Goal: Task Accomplishment & Management: Complete application form

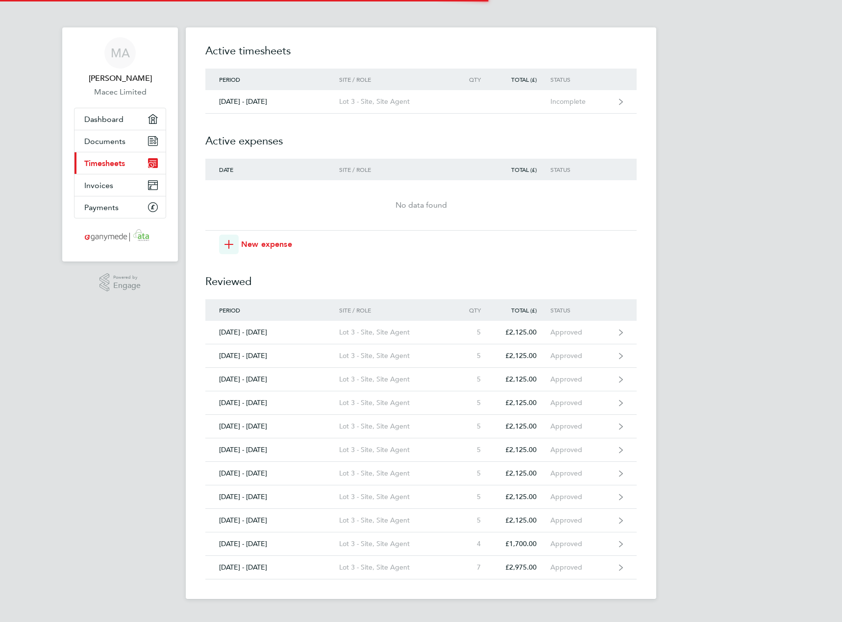
click at [105, 165] on span "Timesheets" at bounding box center [104, 163] width 41 height 9
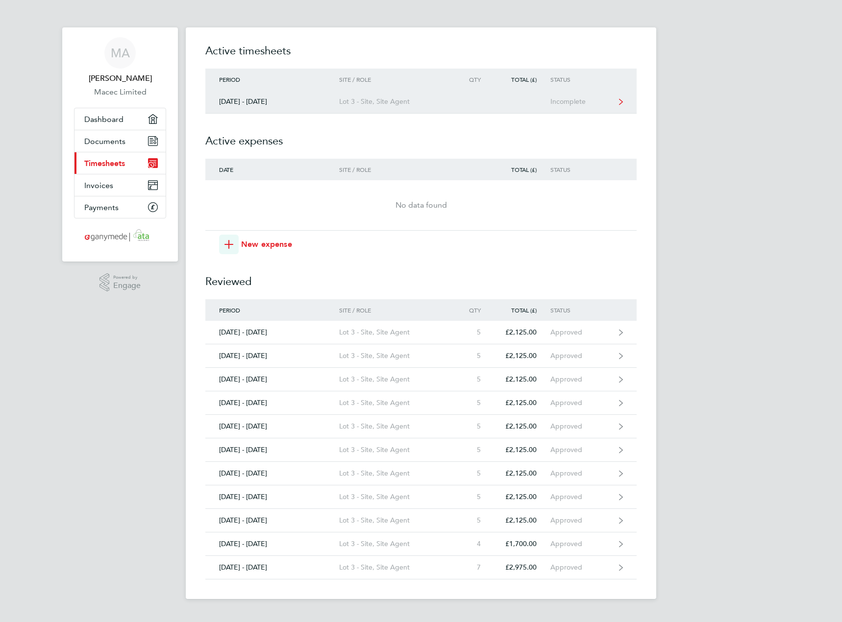
click at [254, 98] on div "[DATE] - [DATE]" at bounding box center [272, 101] width 134 height 8
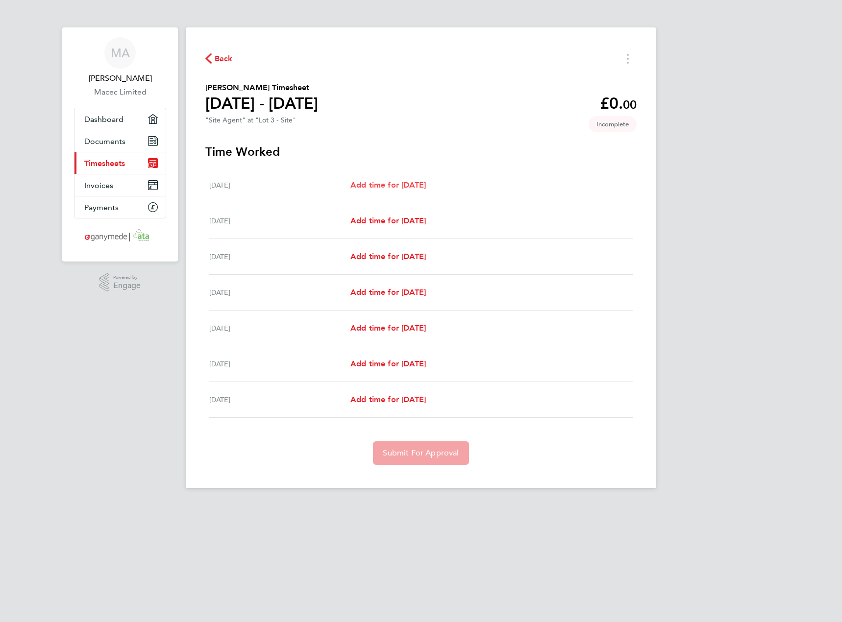
click at [409, 185] on span "Add time for [DATE]" at bounding box center [387, 184] width 75 height 9
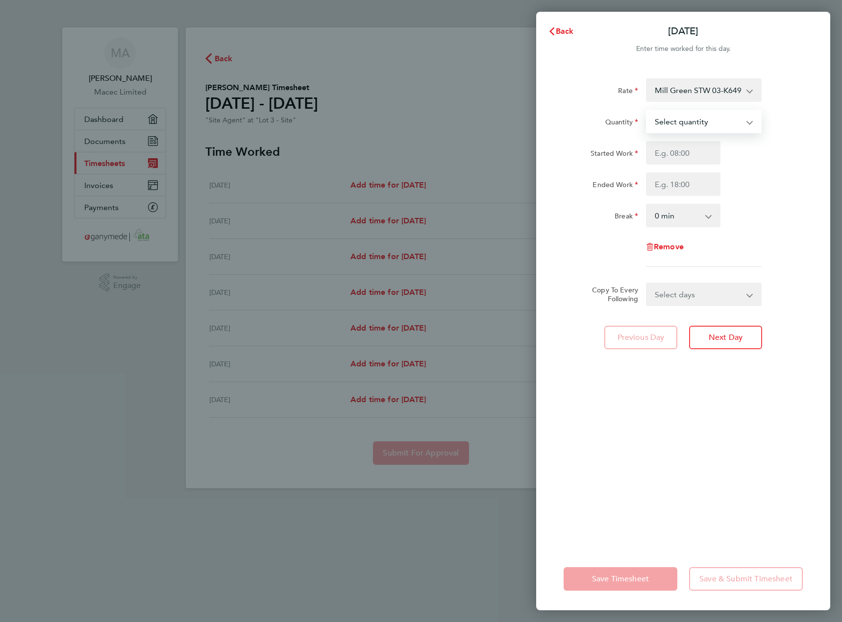
click at [701, 118] on select "Select quantity 0.5 1" at bounding box center [698, 122] width 102 height 22
select select "1"
click at [647, 111] on select "Select quantity 0.5 1" at bounding box center [698, 122] width 102 height 22
click at [681, 149] on input "Started Work" at bounding box center [683, 153] width 74 height 24
type input "07:30"
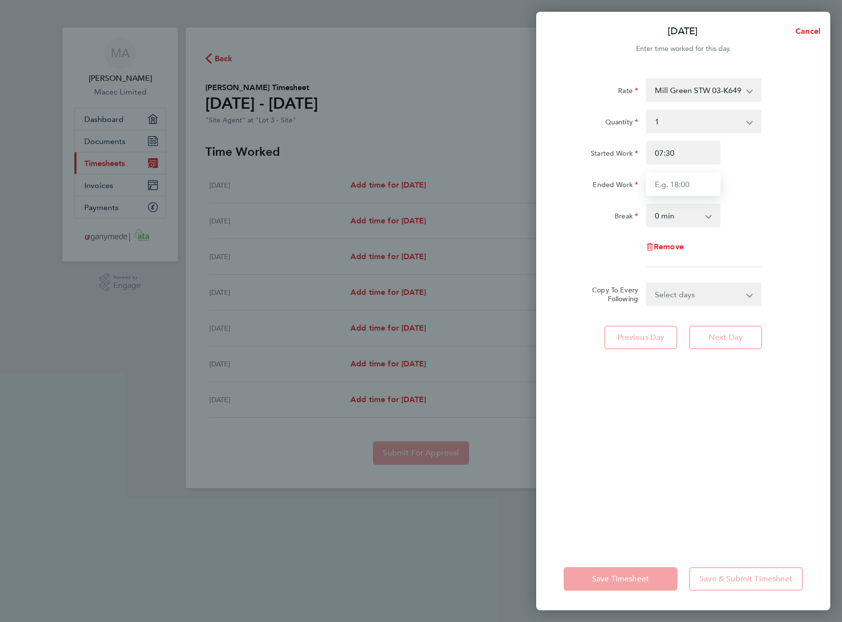
click at [672, 181] on input "Ended Work" at bounding box center [683, 184] width 74 height 24
type input "17:00"
click at [689, 214] on select "0 min 15 min 30 min 45 min 60 min 75 min 90 min" at bounding box center [677, 216] width 61 height 22
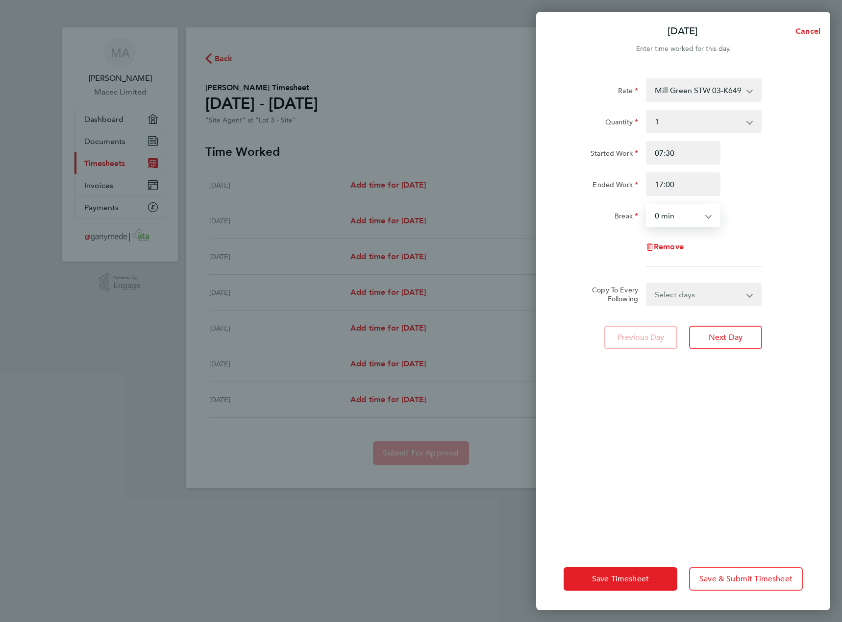
select select "30"
click at [647, 205] on select "0 min 15 min 30 min 45 min 60 min 75 min 90 min" at bounding box center [677, 216] width 61 height 22
click at [697, 291] on select "Select days Day Weekday (Mon-Fri) Weekend (Sat-Sun) [DATE] [DATE] [DATE] [DATE]…" at bounding box center [698, 295] width 103 height 22
select select "WEEKDAY"
click at [647, 284] on select "Select days Day Weekday (Mon-Fri) Weekend (Sat-Sun) [DATE] [DATE] [DATE] [DATE]…" at bounding box center [698, 295] width 103 height 22
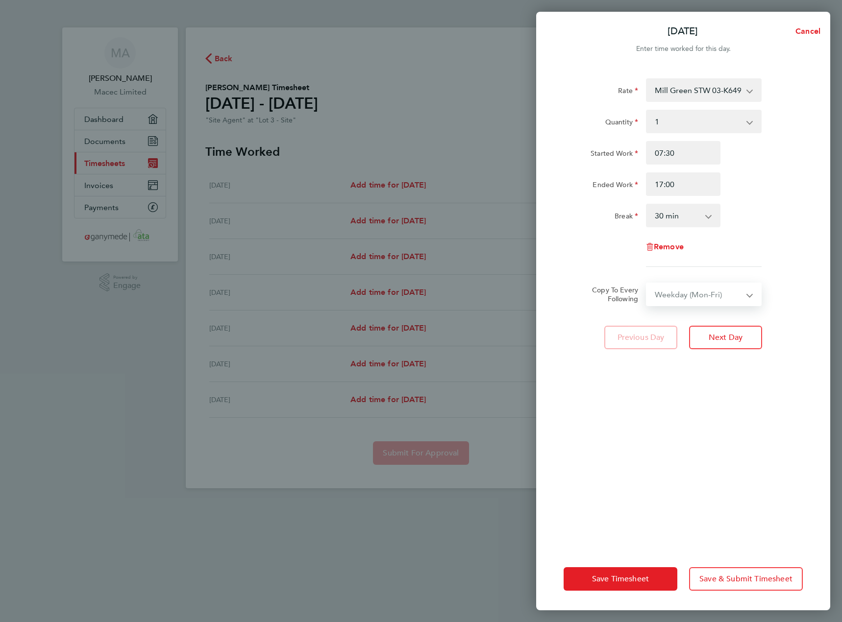
select select "[DATE]"
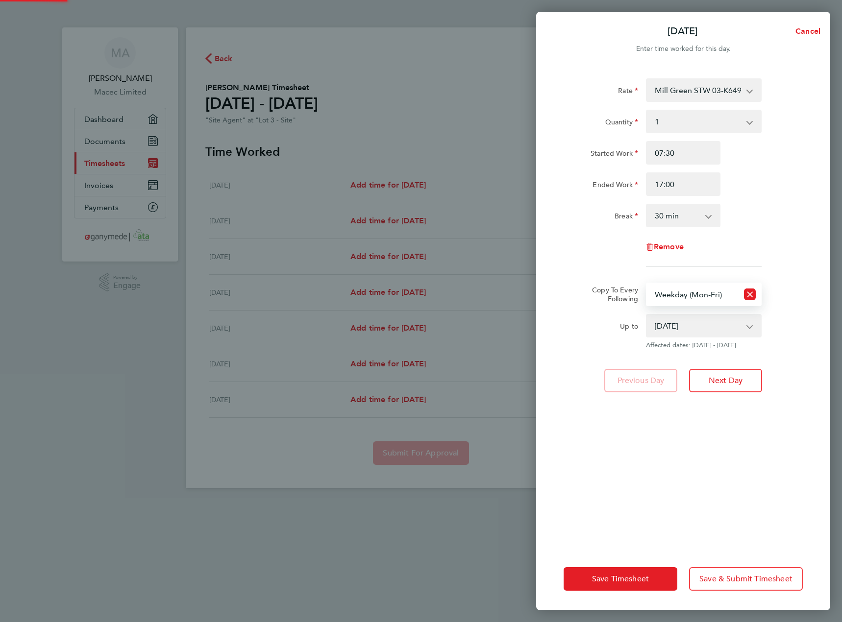
click at [794, 265] on div "[GEOGRAPHIC_DATA] 03-K649-C 9200096250P - 425.00 Therfield E2 03-K440.01-E2 920…" at bounding box center [682, 172] width 239 height 189
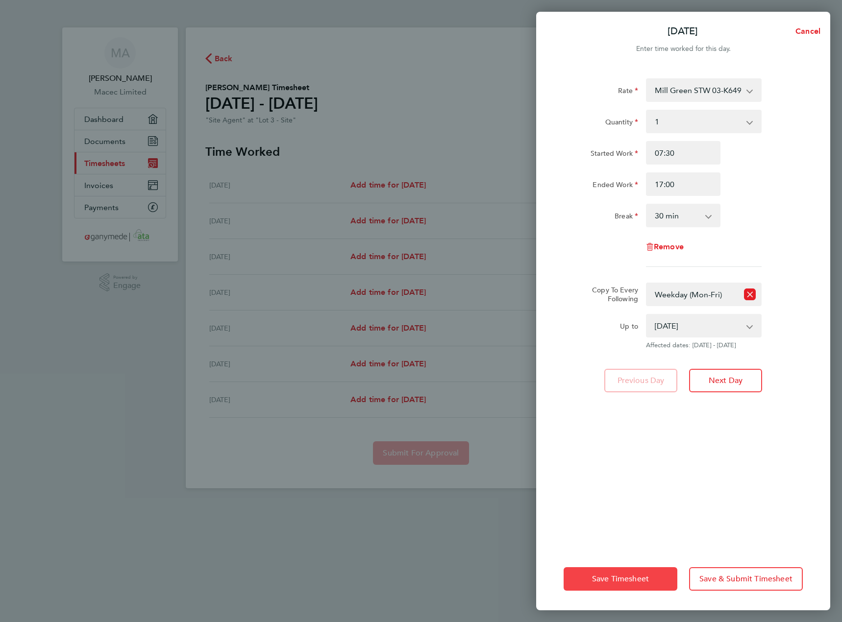
click at [619, 575] on span "Save Timesheet" at bounding box center [620, 579] width 57 height 10
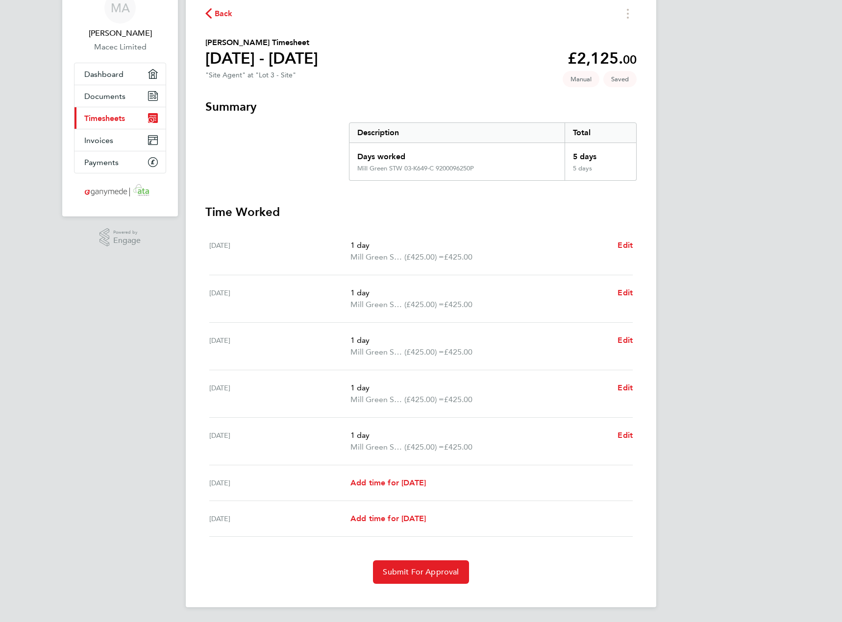
scroll to position [46, 0]
click at [414, 573] on span "Submit For Approval" at bounding box center [421, 571] width 76 height 10
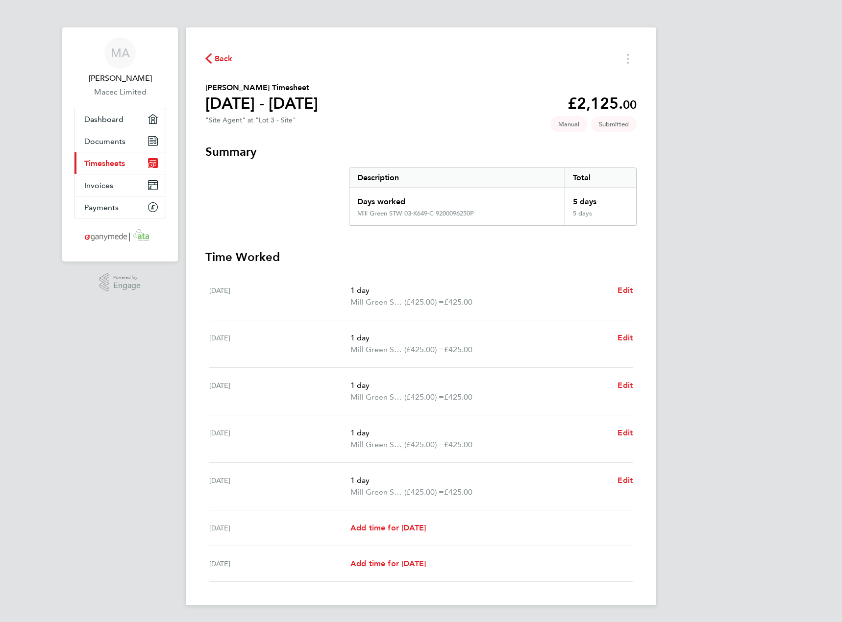
click at [121, 164] on span "Timesheets" at bounding box center [104, 163] width 41 height 9
